Goal: Transaction & Acquisition: Purchase product/service

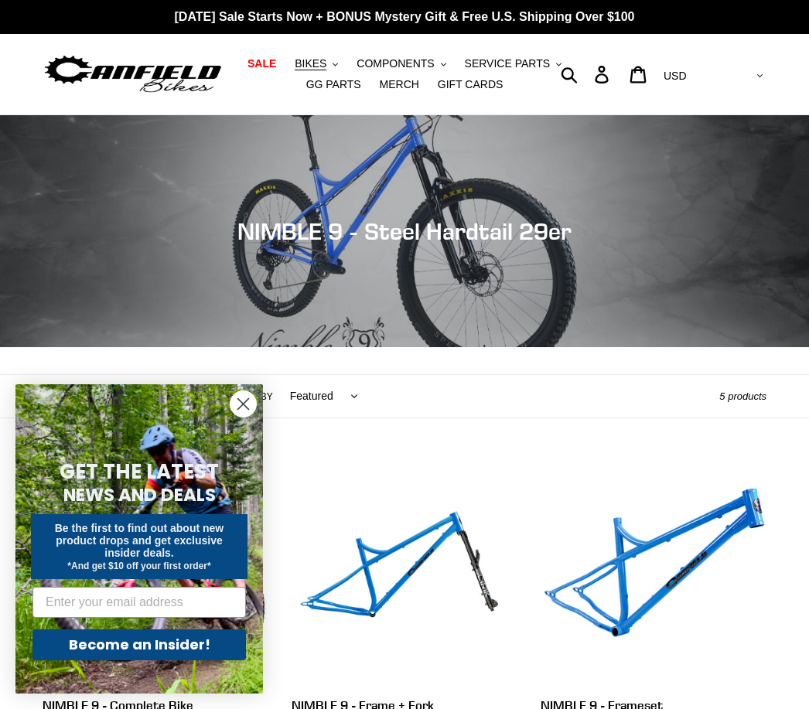
click at [233, 404] on circle "Close dialog" at bounding box center [244, 404] width 26 height 26
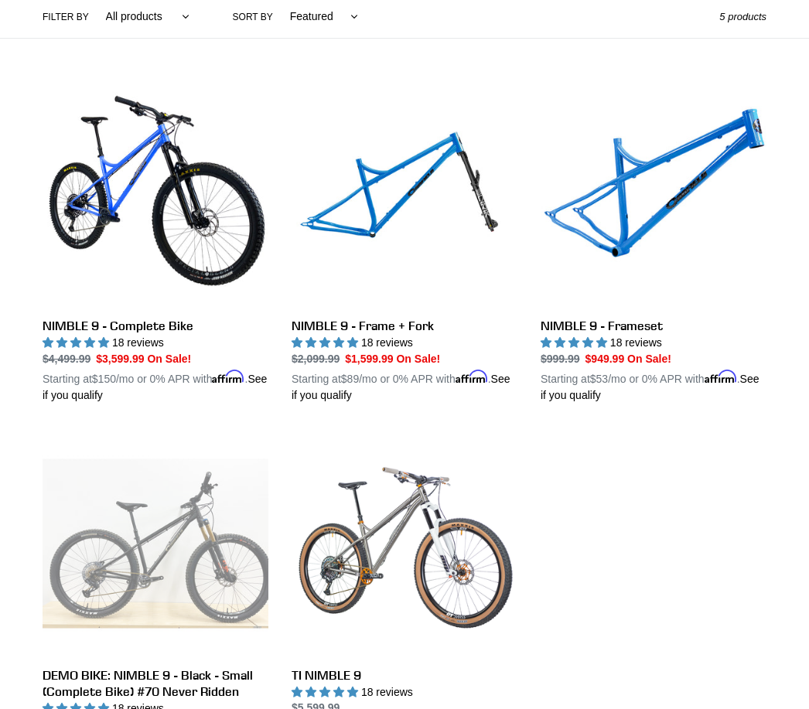
scroll to position [381, 0]
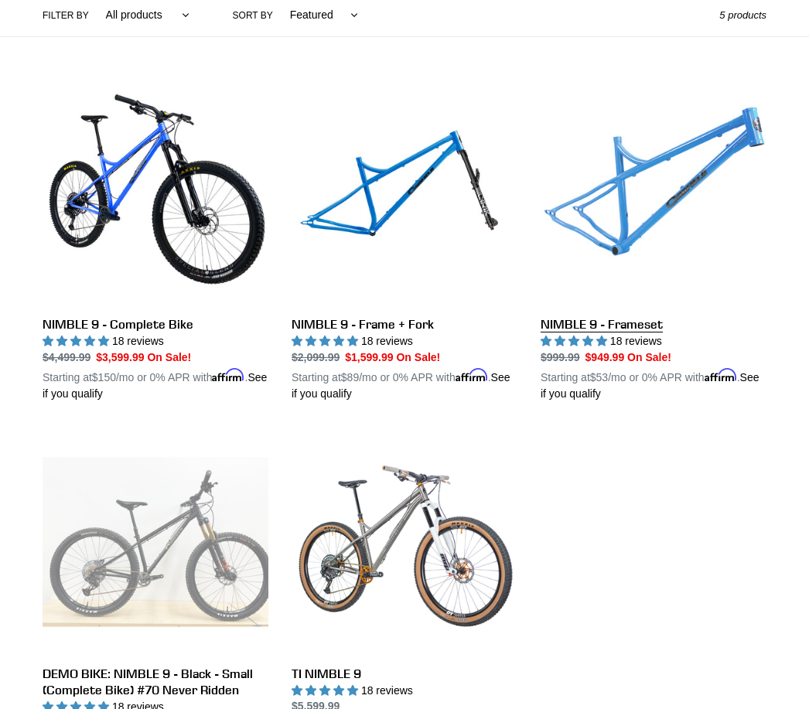
click at [631, 218] on link "NIMBLE 9 - Frameset" at bounding box center [654, 241] width 226 height 323
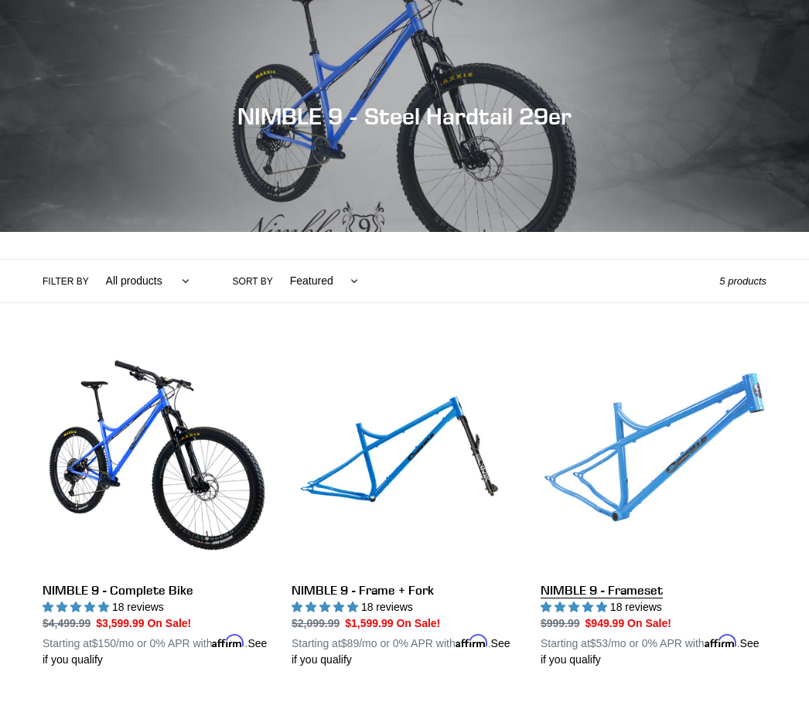
scroll to position [431, 0]
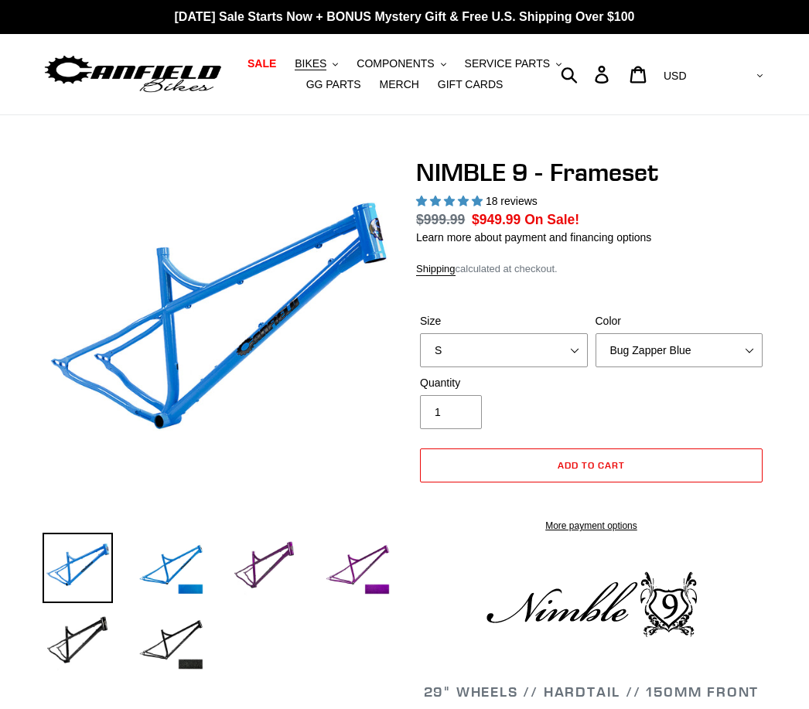
select select "highest-rating"
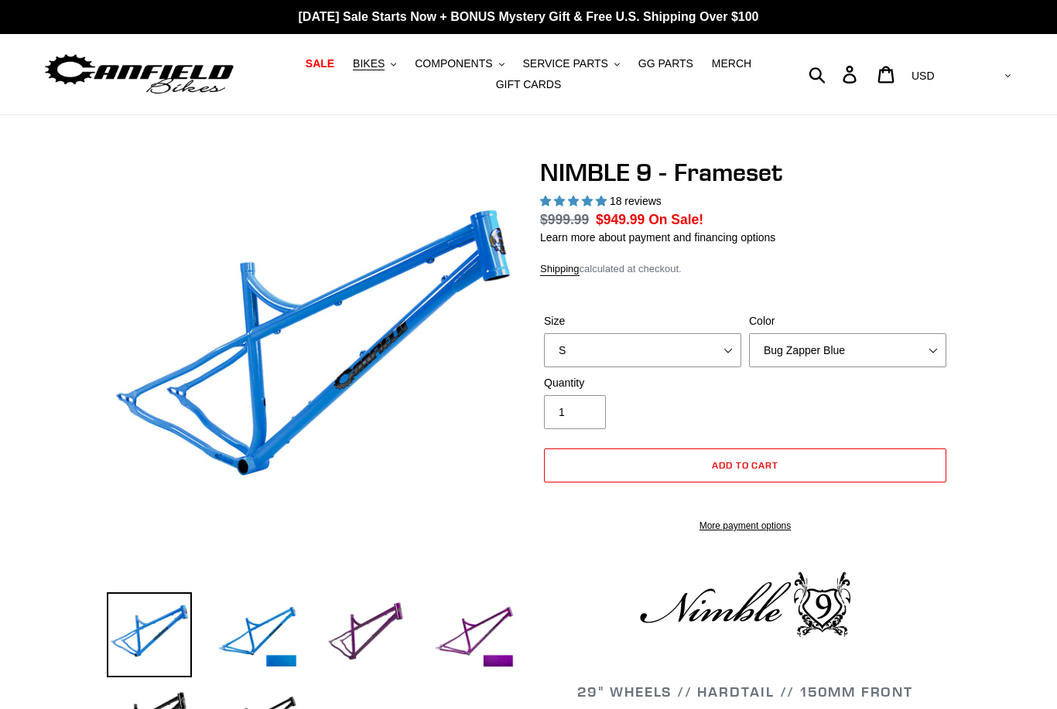
select select "highest-rating"
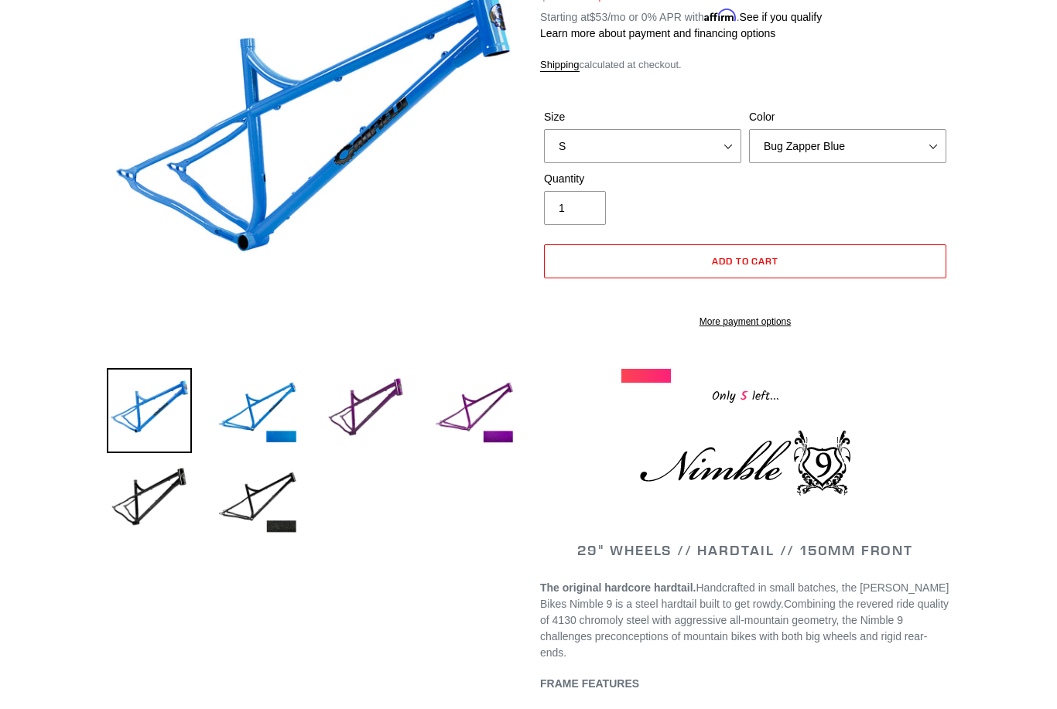
scroll to position [214, 0]
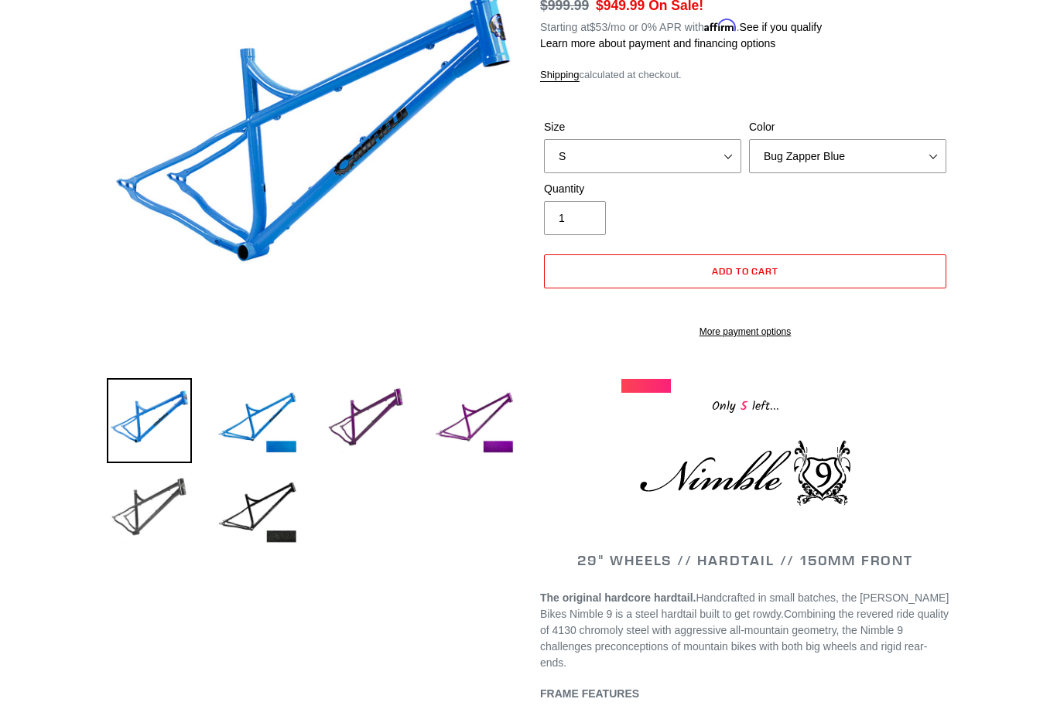
click at [134, 529] on img at bounding box center [149, 510] width 85 height 85
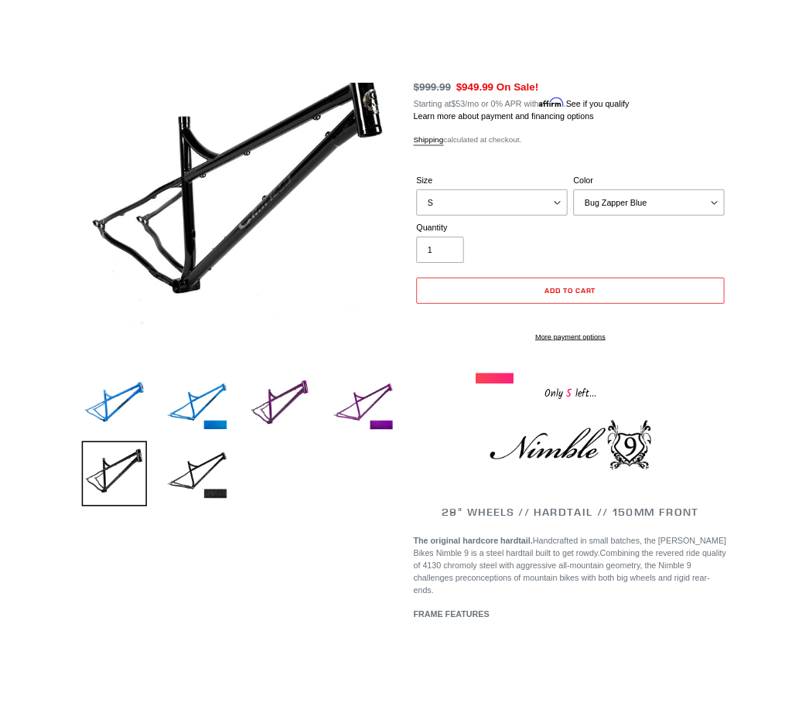
scroll to position [227, 0]
